Goal: Task Accomplishment & Management: Use online tool/utility

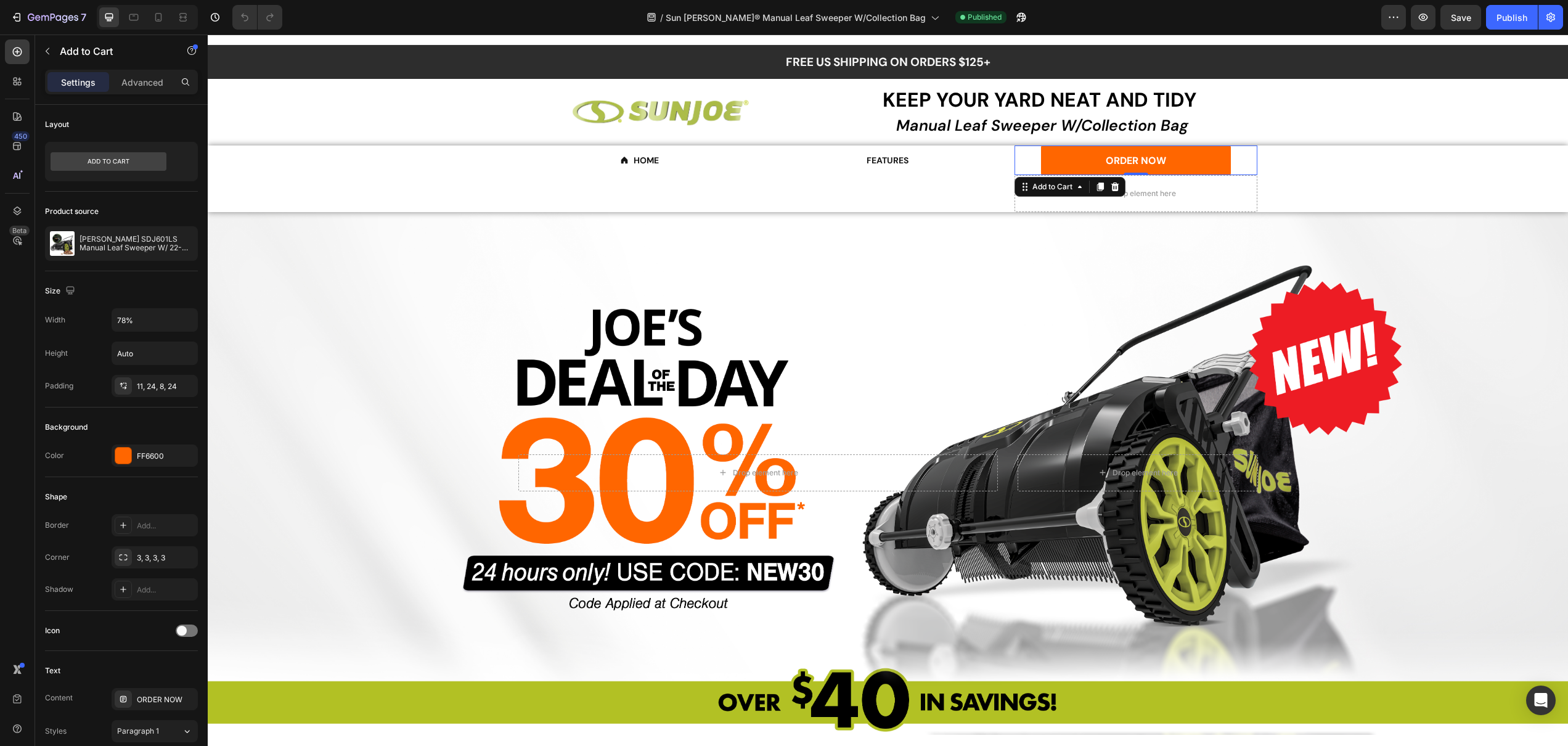
scroll to position [741, 0]
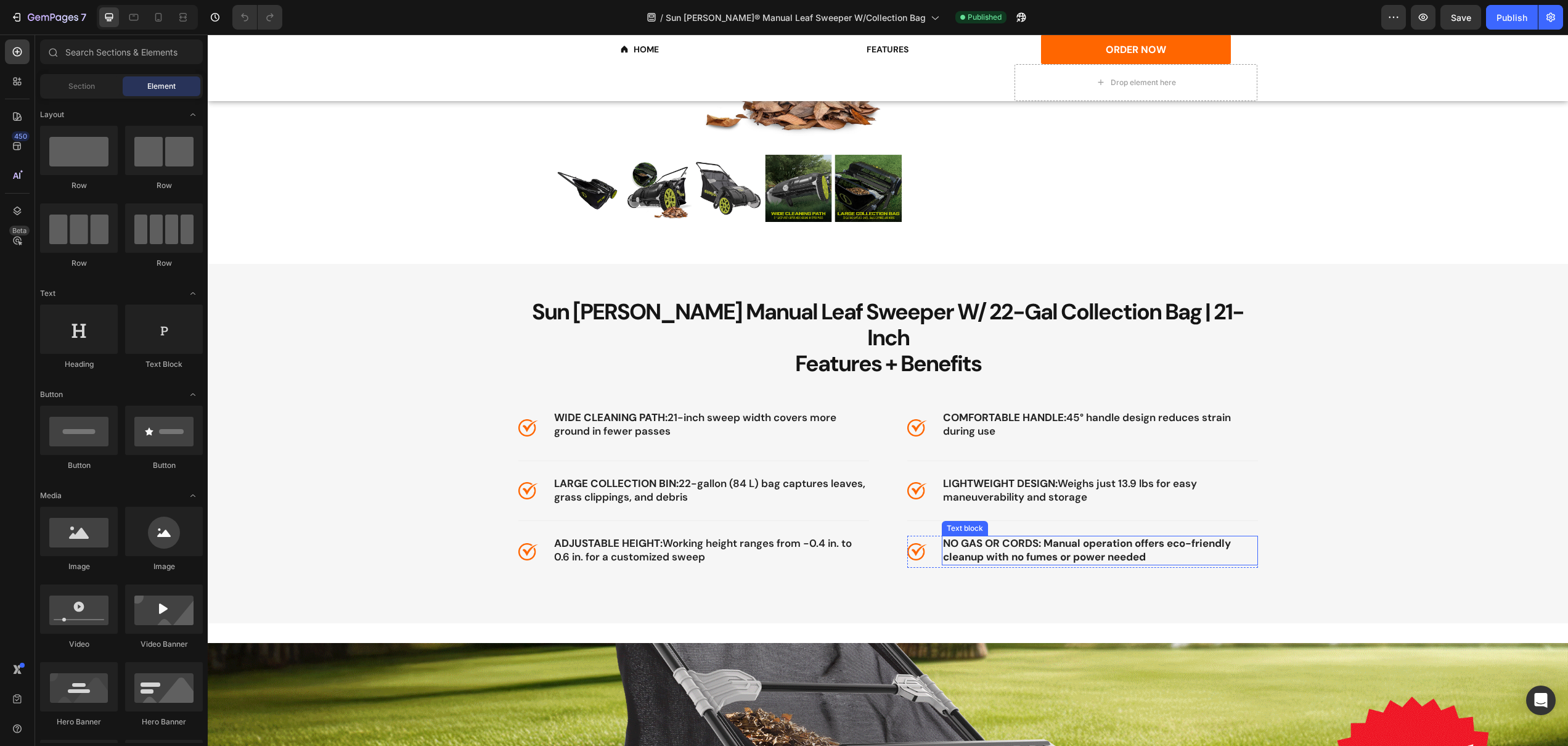
click at [1033, 536] on strong "NO GAS OR CORDS: Manual operation offers eco-friendly cleanup with no fumes or …" at bounding box center [1086, 549] width 288 height 27
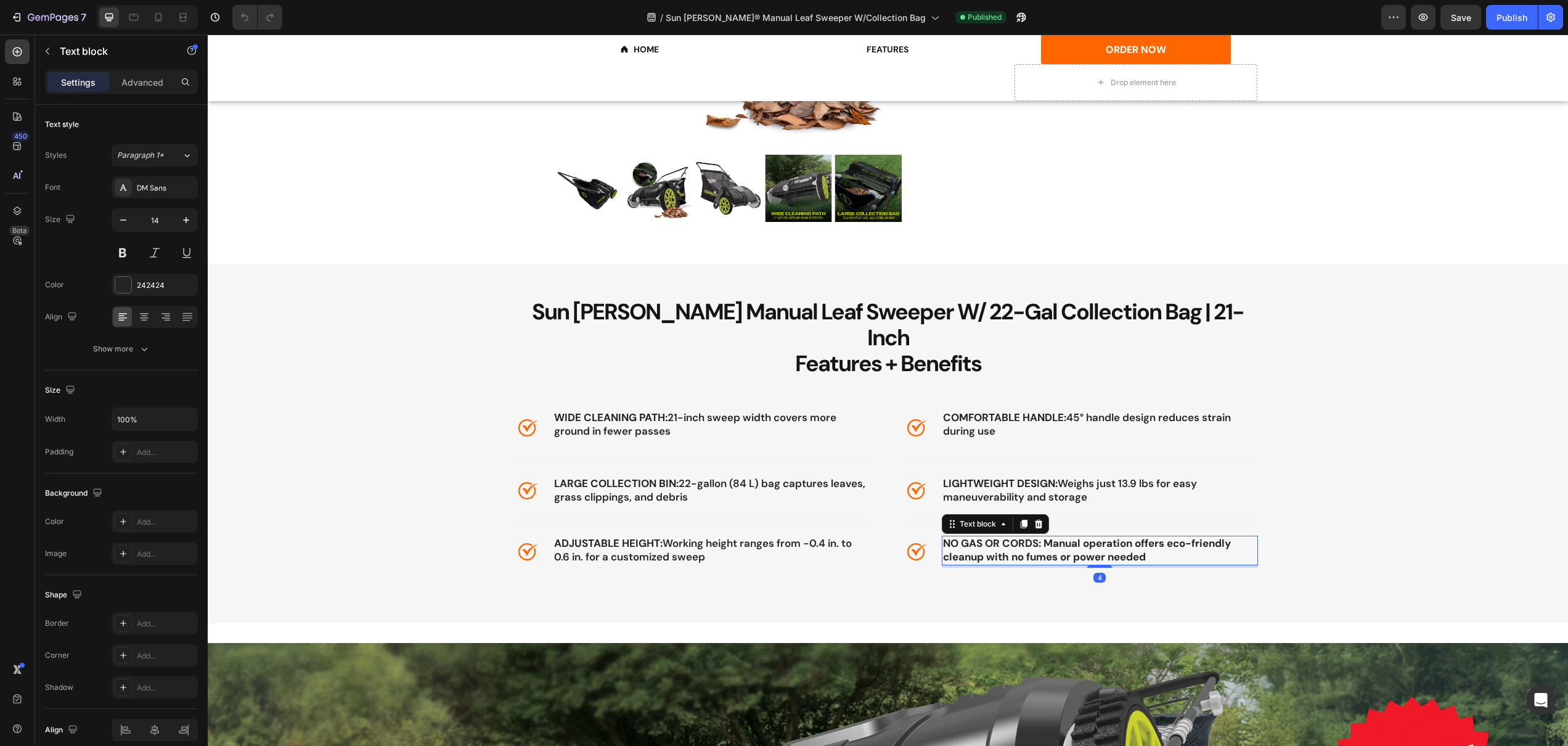
click at [1033, 536] on strong "NO GAS OR CORDS: Manual operation offers eco-friendly cleanup with no fumes or …" at bounding box center [1086, 549] width 288 height 27
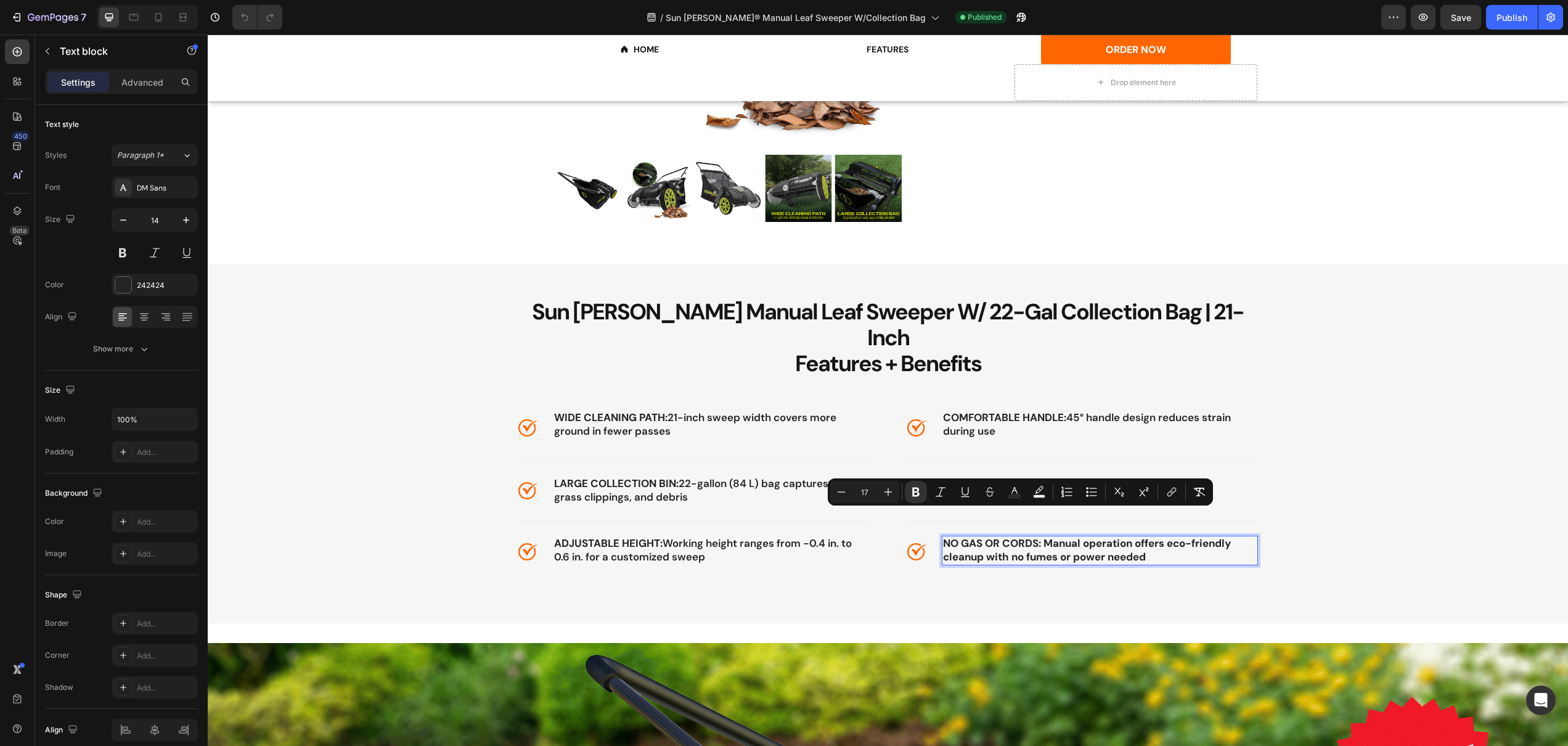
click at [1061, 536] on strong "NO GAS OR CORDS: Manual operation offers eco-friendly cleanup with no fumes or …" at bounding box center [1086, 549] width 288 height 27
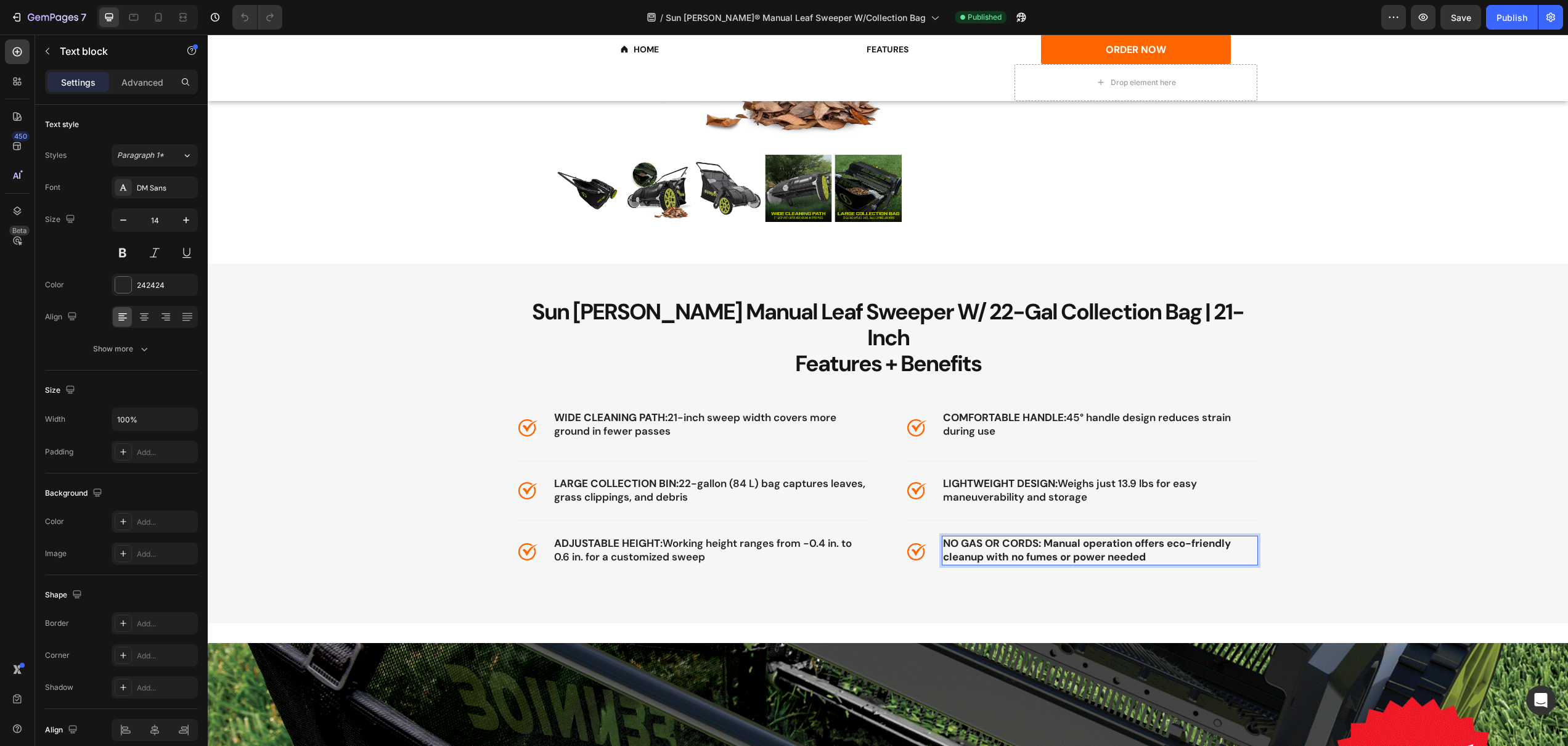
drag, startPoint x: 1043, startPoint y: 519, endPoint x: 1164, endPoint y: 538, distance: 122.5
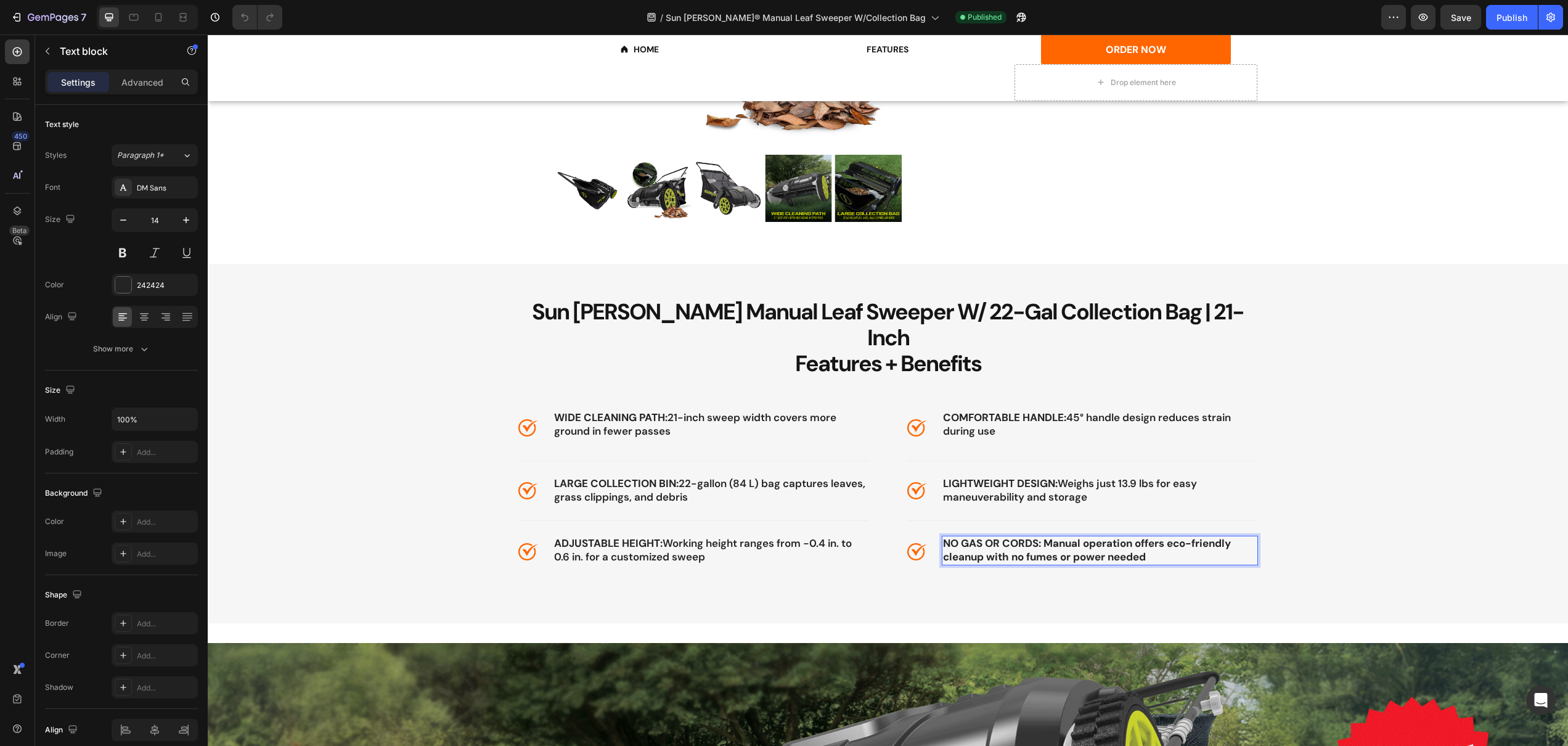
click at [1164, 538] on div "NO GAS OR CORDS: Manual operation offers eco-friendly cleanup with no fumes or …" at bounding box center [1100, 550] width 316 height 30
drag, startPoint x: 1162, startPoint y: 536, endPoint x: 1040, endPoint y: 518, distance: 123.3
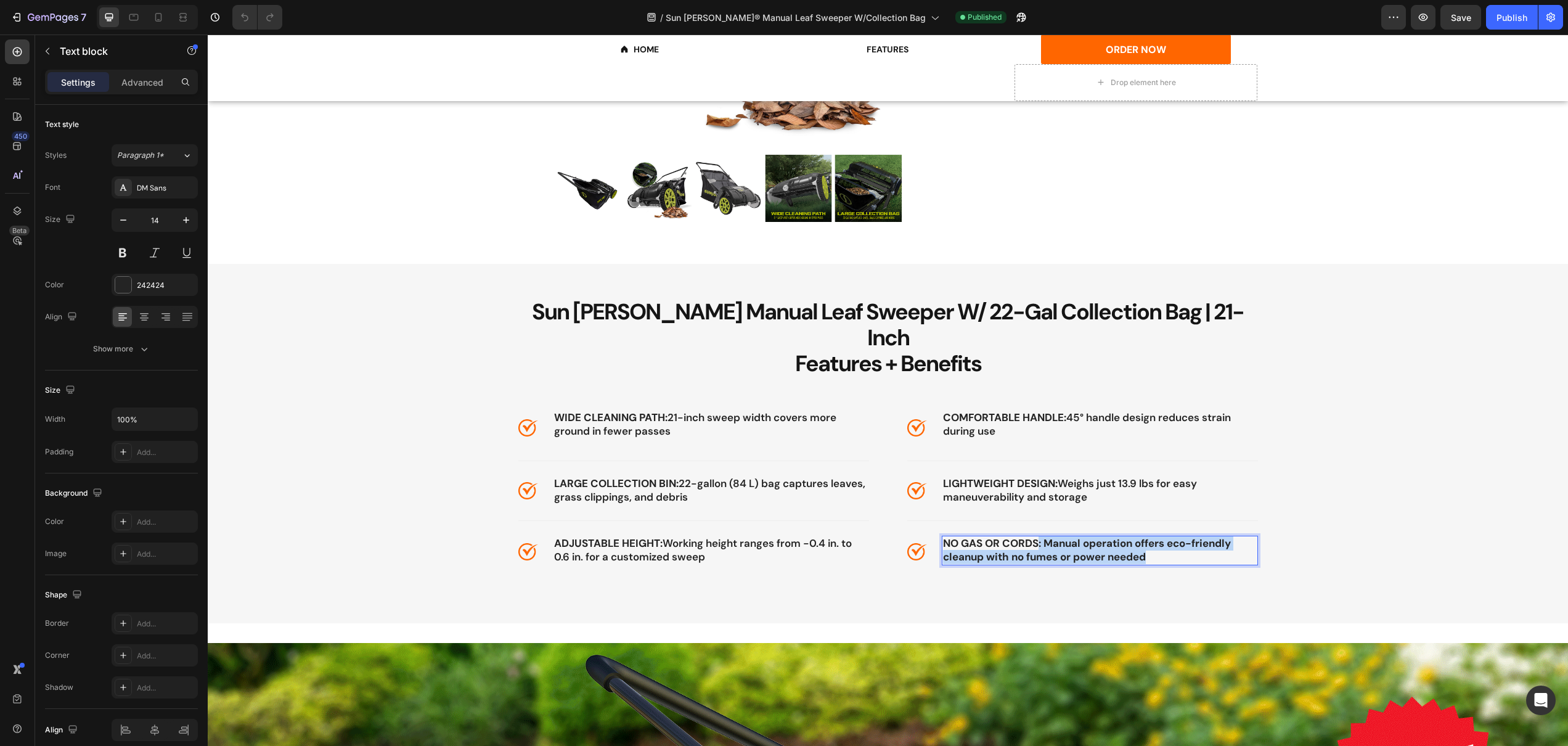
click at [1040, 537] on p "NO GAS OR CORDS: Manual operation offers eco-friendly cleanup with no fumes or …" at bounding box center [1100, 550] width 314 height 27
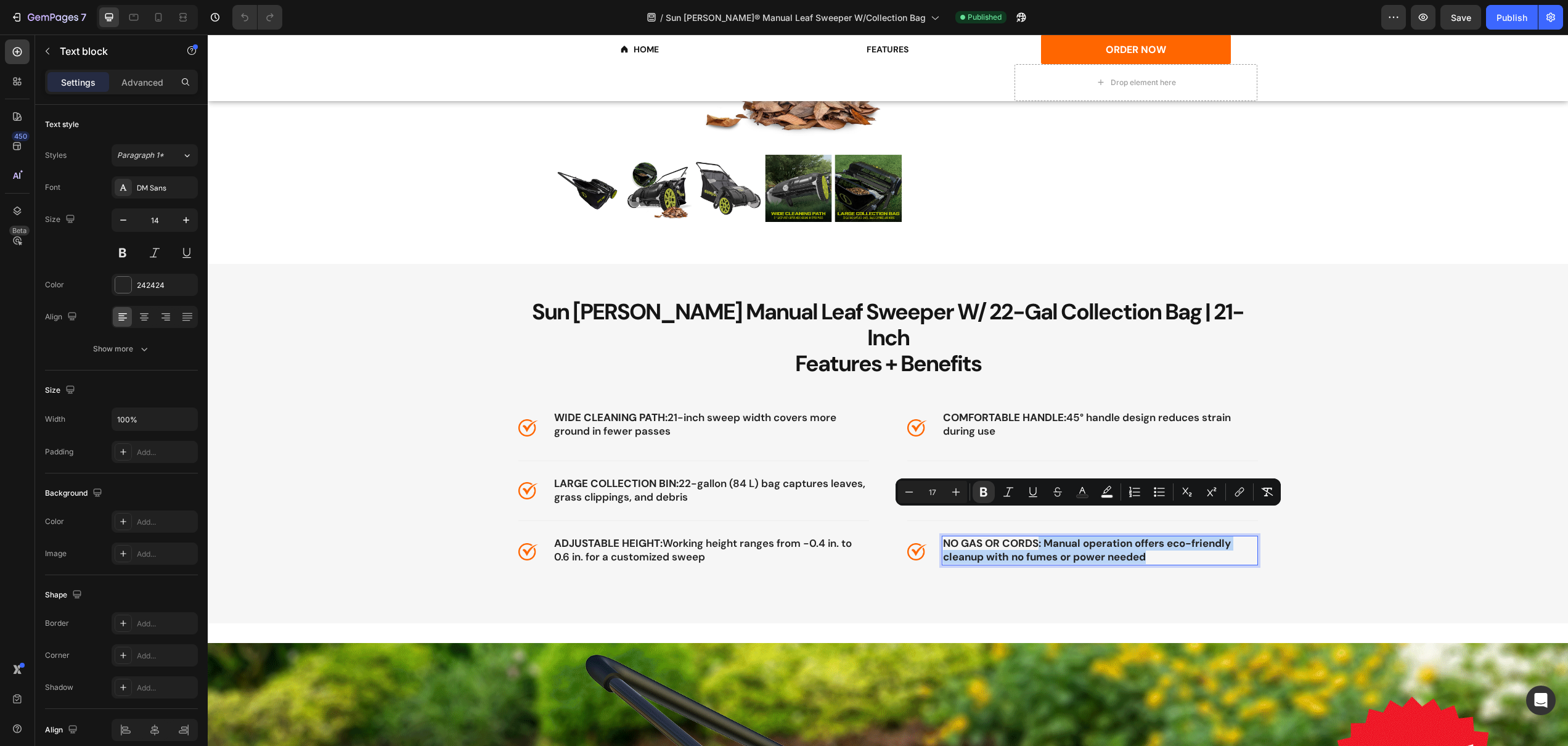
click at [1048, 536] on strong "NO GAS OR CORDS: Manual operation offers eco-friendly cleanup with no fumes or …" at bounding box center [1086, 549] width 288 height 27
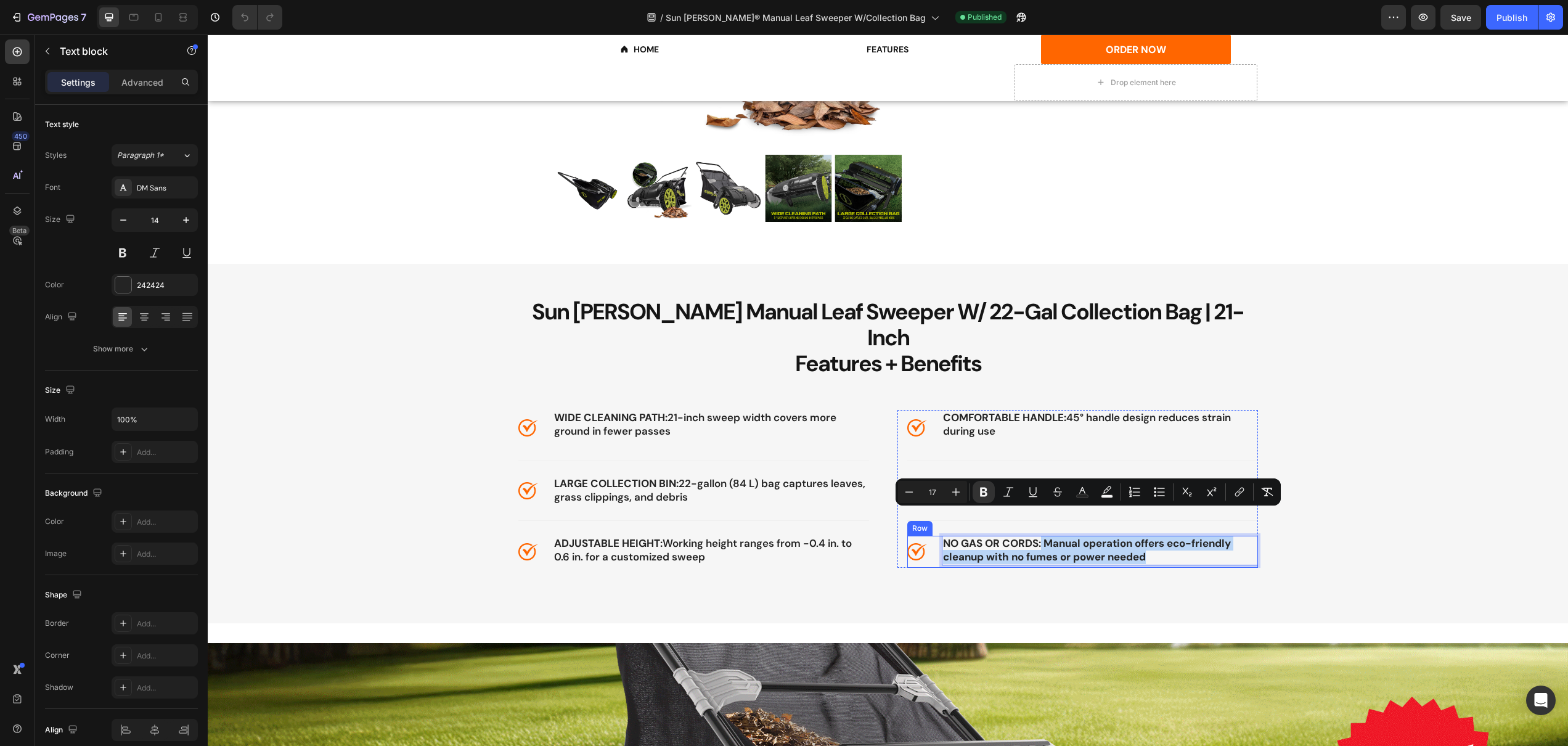
drag, startPoint x: 1040, startPoint y: 518, endPoint x: 1146, endPoint y: 541, distance: 108.5
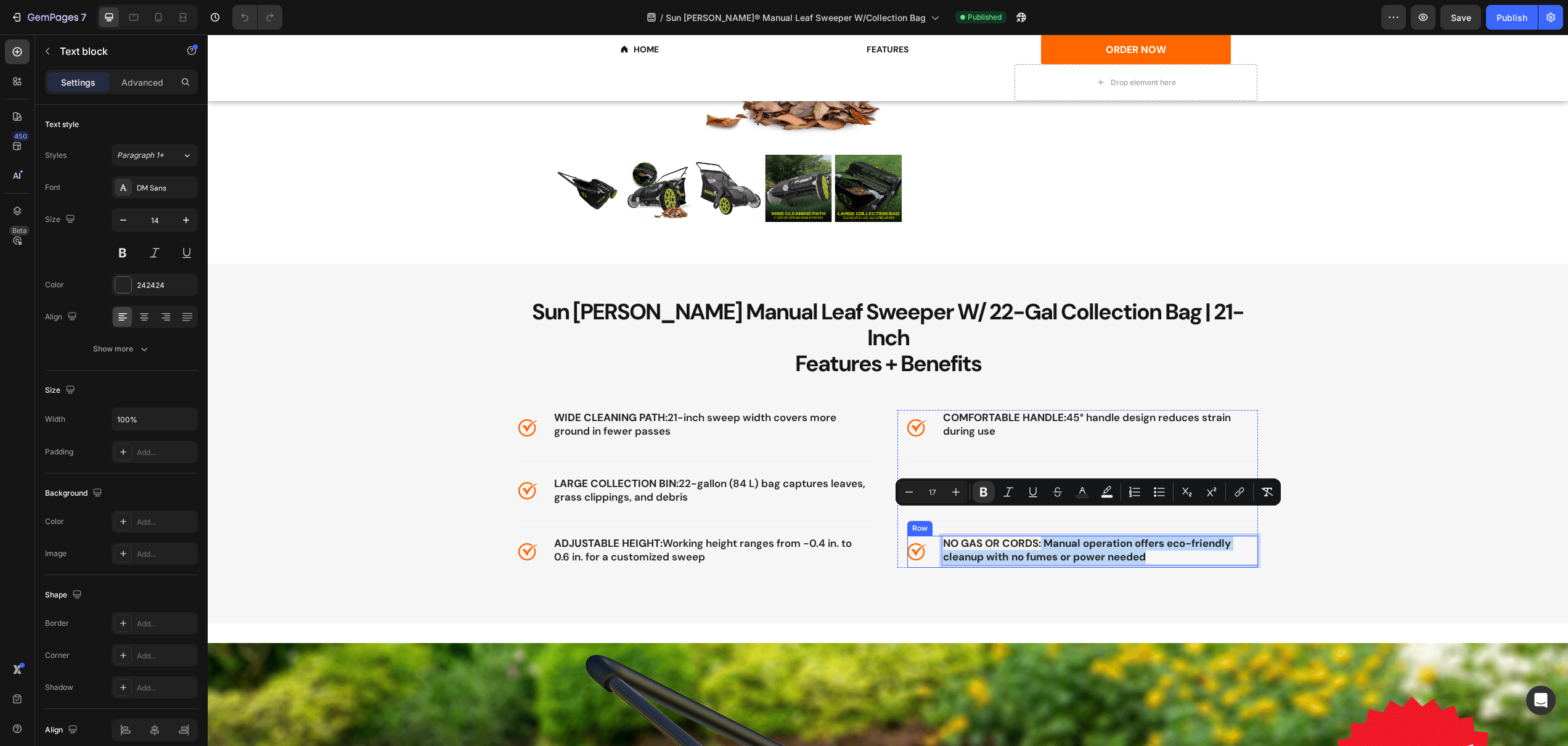
click at [1146, 541] on div "NO GAS OR CORDS: Manual operation offers eco-friendly cleanup with no fumes or …" at bounding box center [1100, 552] width 316 height 32
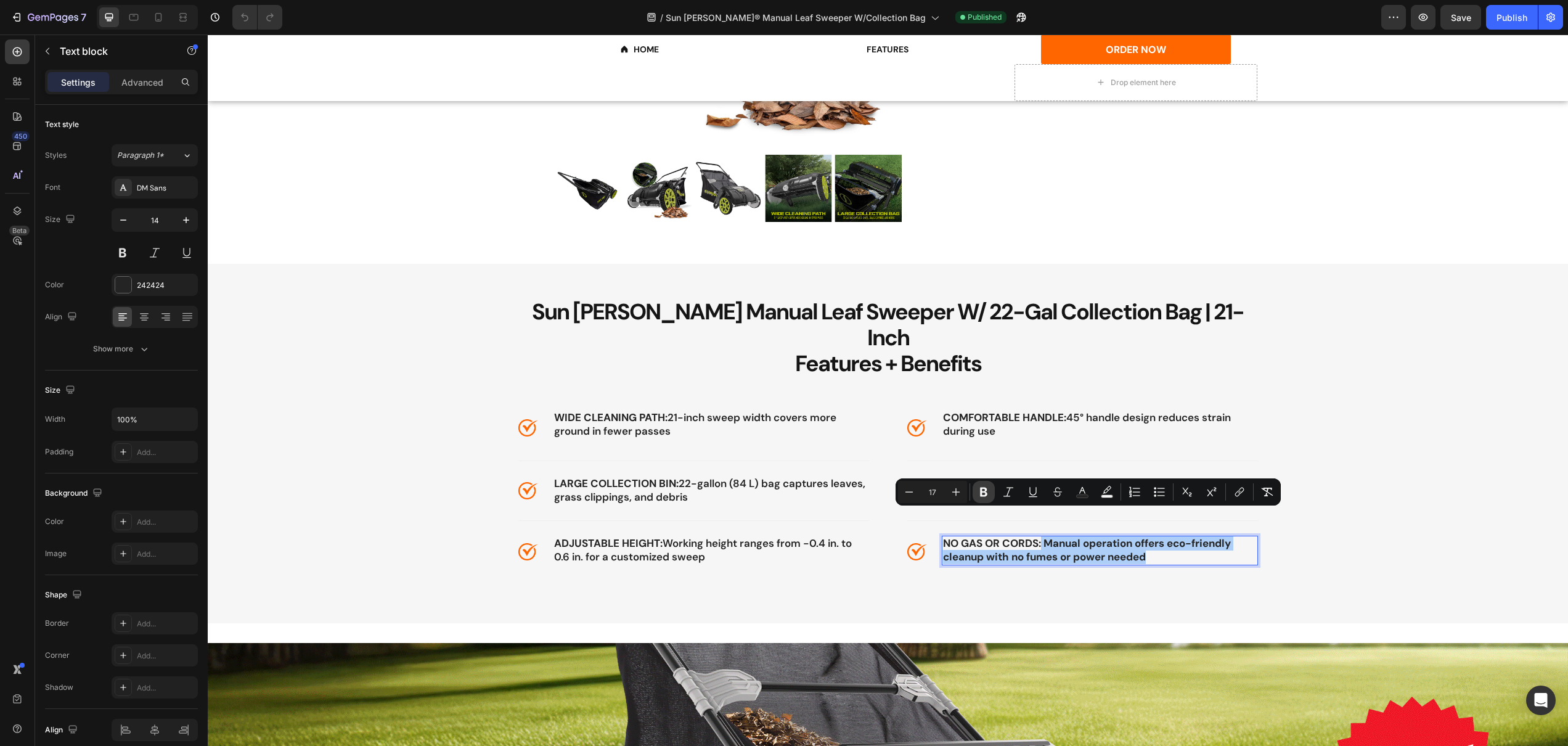
click at [982, 490] on icon "Editor contextual toolbar" at bounding box center [984, 491] width 12 height 12
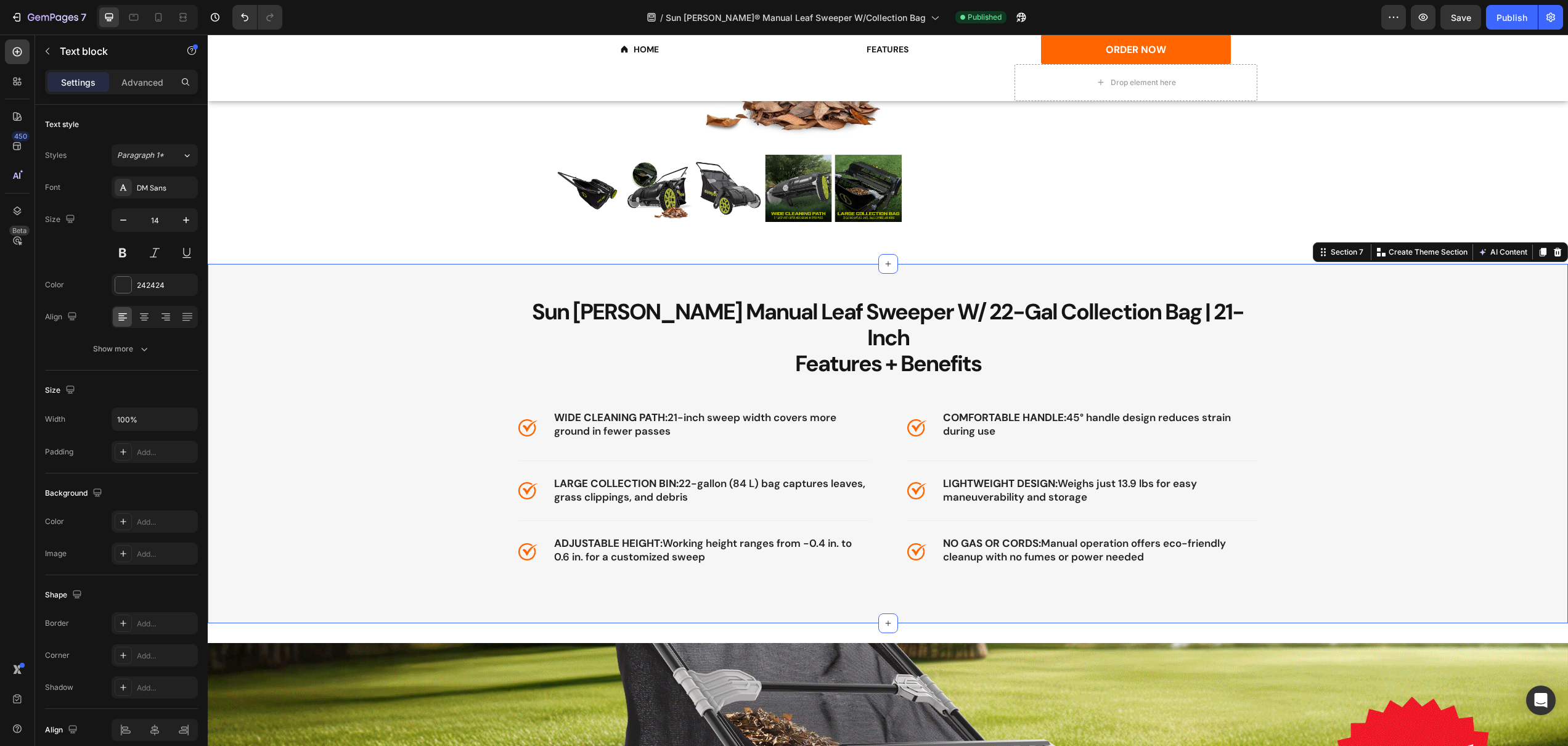
click at [1158, 570] on div "Sun [PERSON_NAME] Manual Leaf Sweeper W/ 22-Gal Collection Bag | 21-Inch Featur…" at bounding box center [888, 443] width 1360 height 360
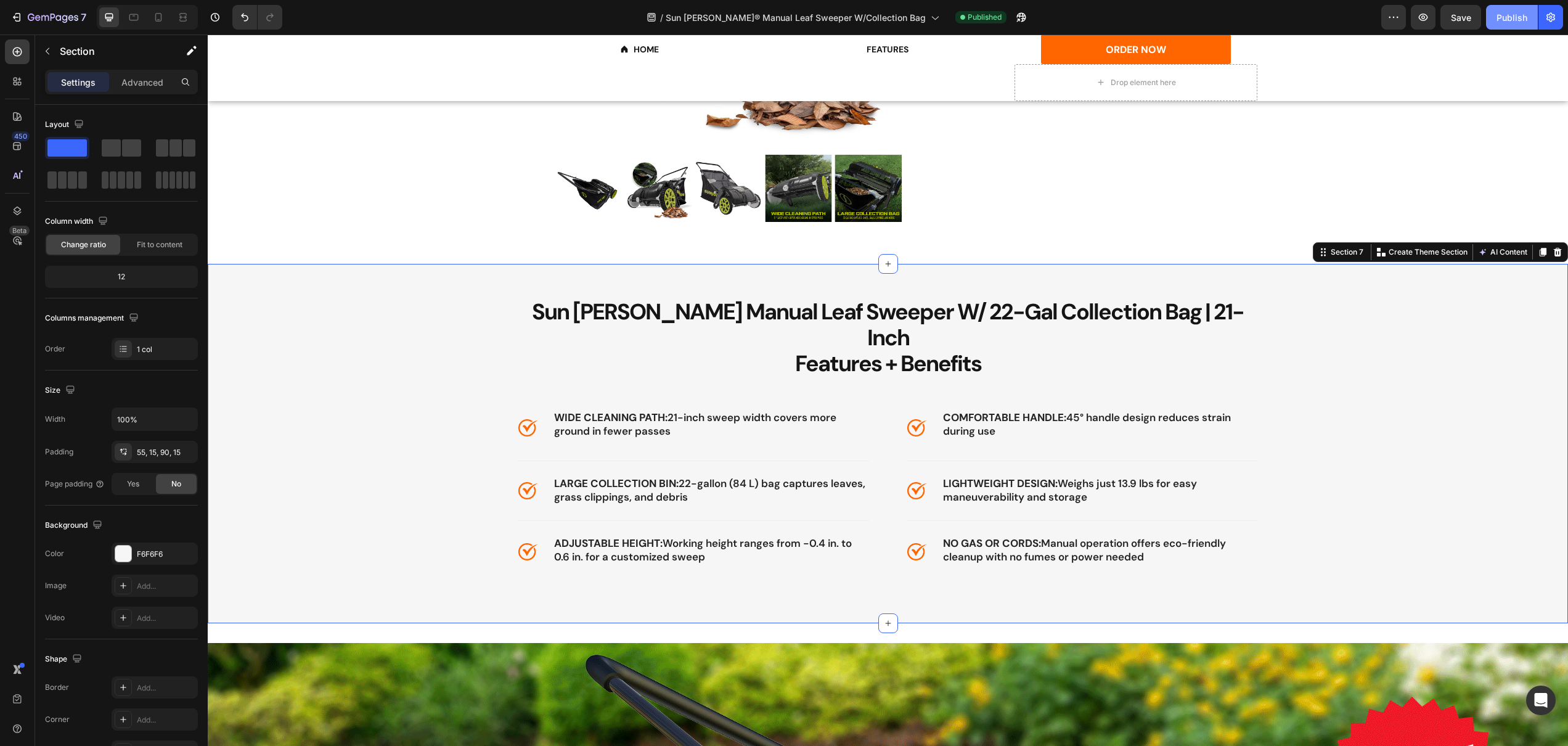
click at [1515, 18] on div "Publish" at bounding box center [1512, 17] width 31 height 13
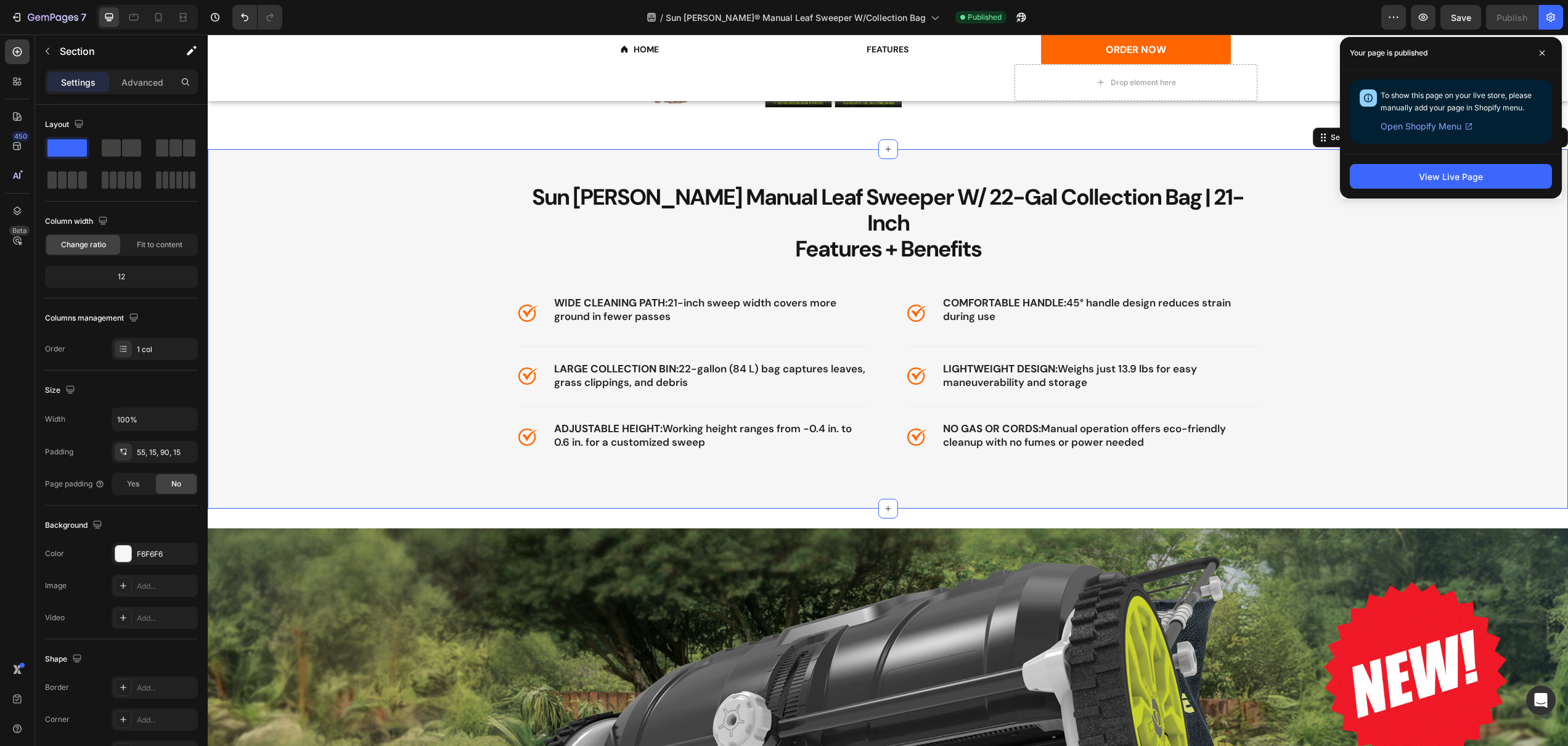
scroll to position [1273, 0]
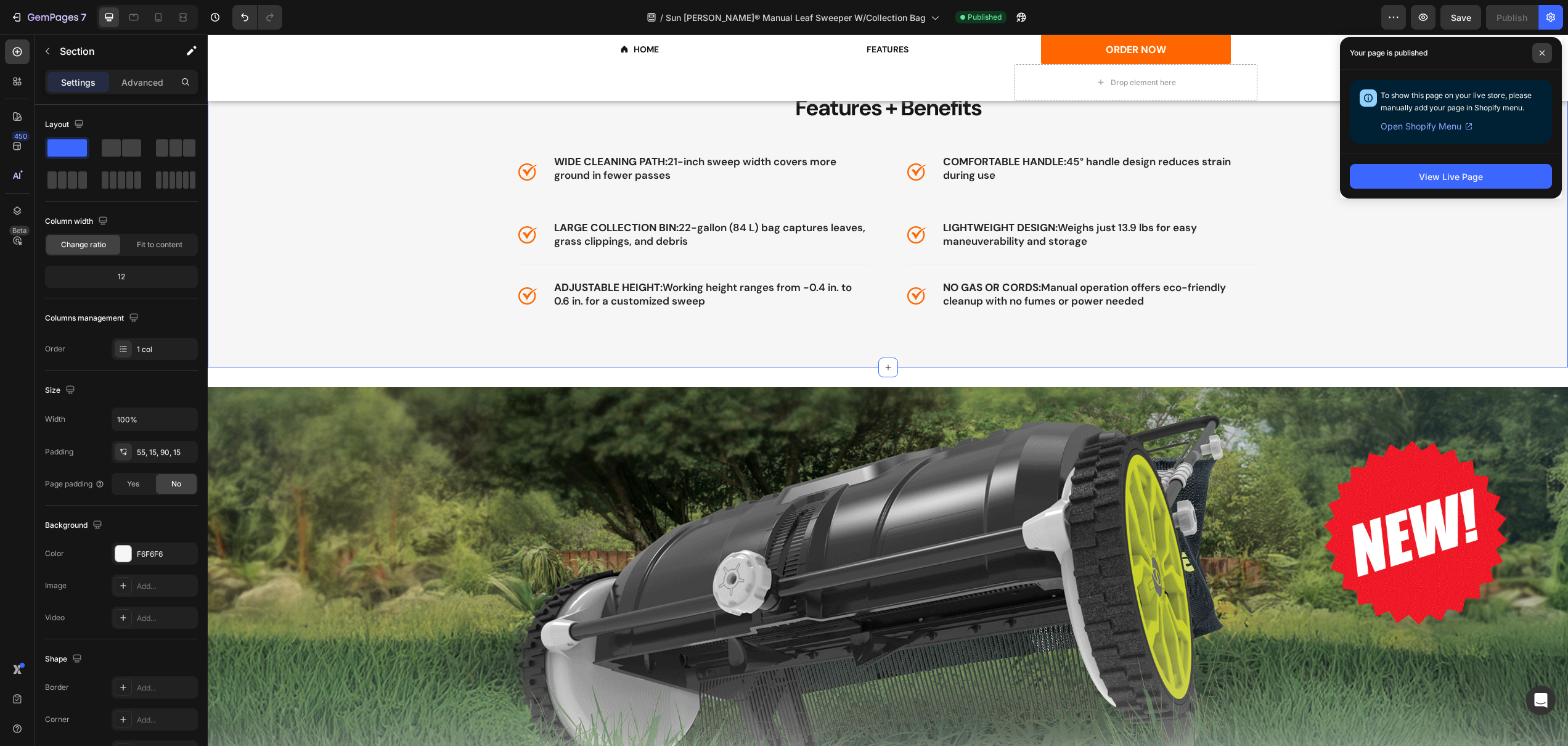
click at [1541, 52] on icon at bounding box center [1542, 53] width 6 height 6
